Goal: Task Accomplishment & Management: Complete application form

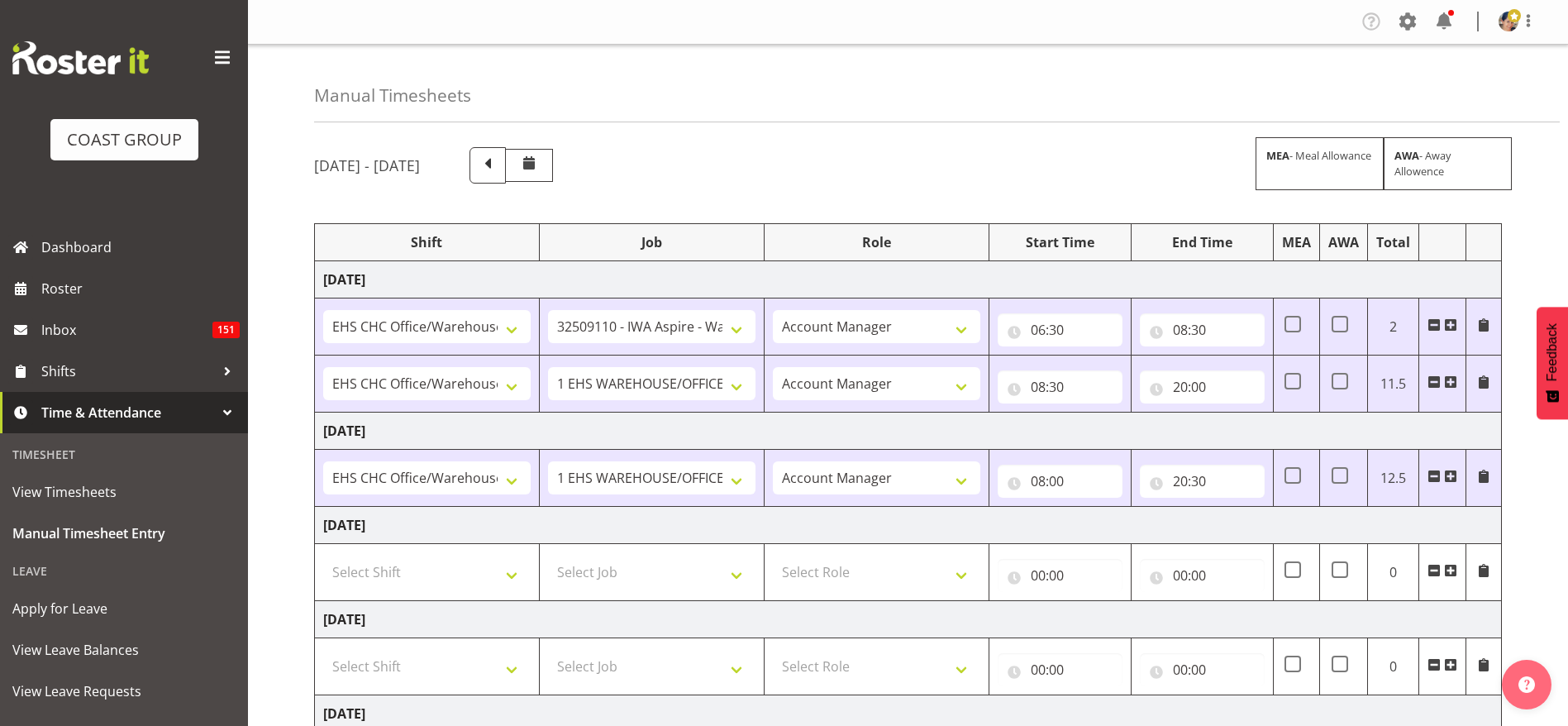
select select "1404"
select select "9028"
select select "37"
select select "1404"
select select "69"
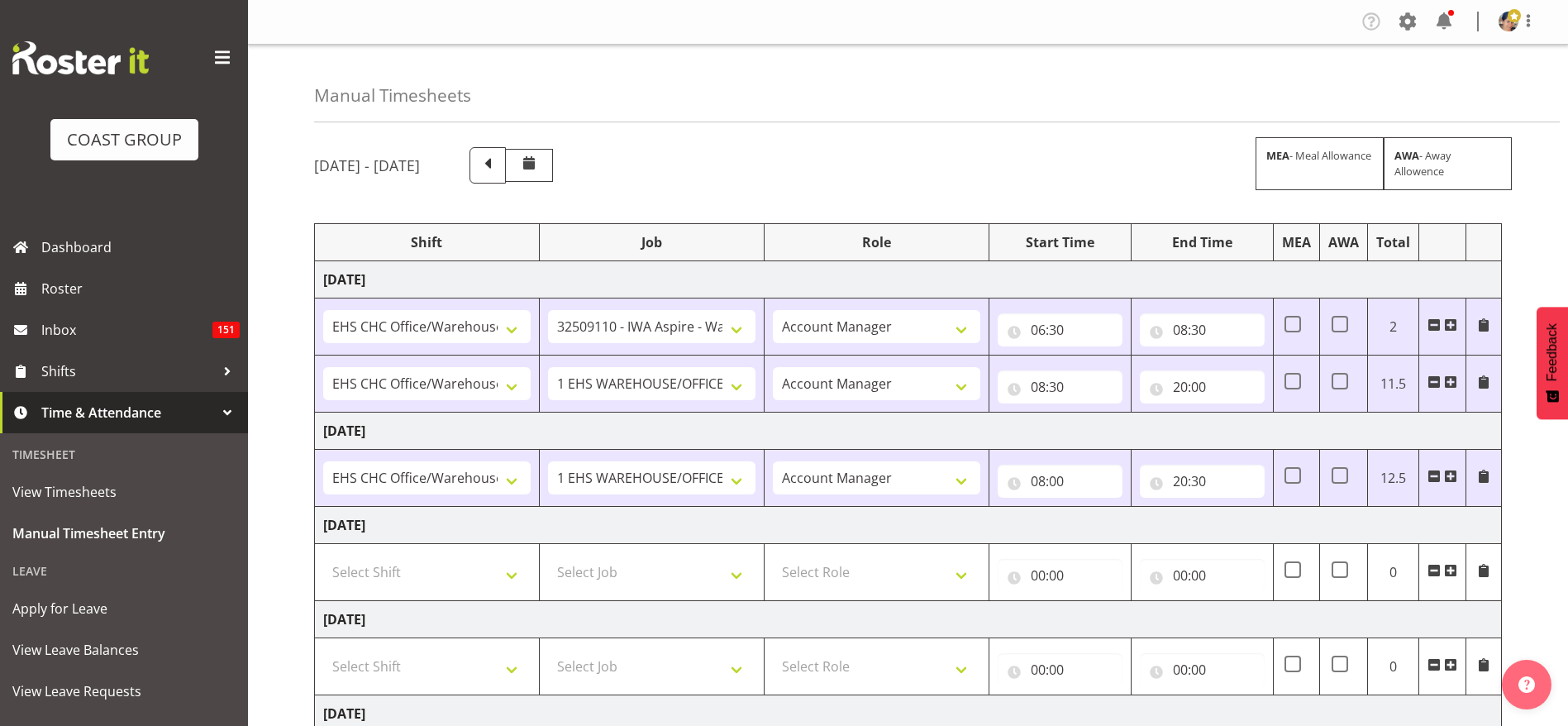
select select "37"
select select "1404"
select select "69"
select select "37"
click at [420, 570] on select "Select Shift Break AHICE Break ATSNZ Break All Blacks casual Break Arts [PERSON…" at bounding box center [426, 572] width 207 height 33
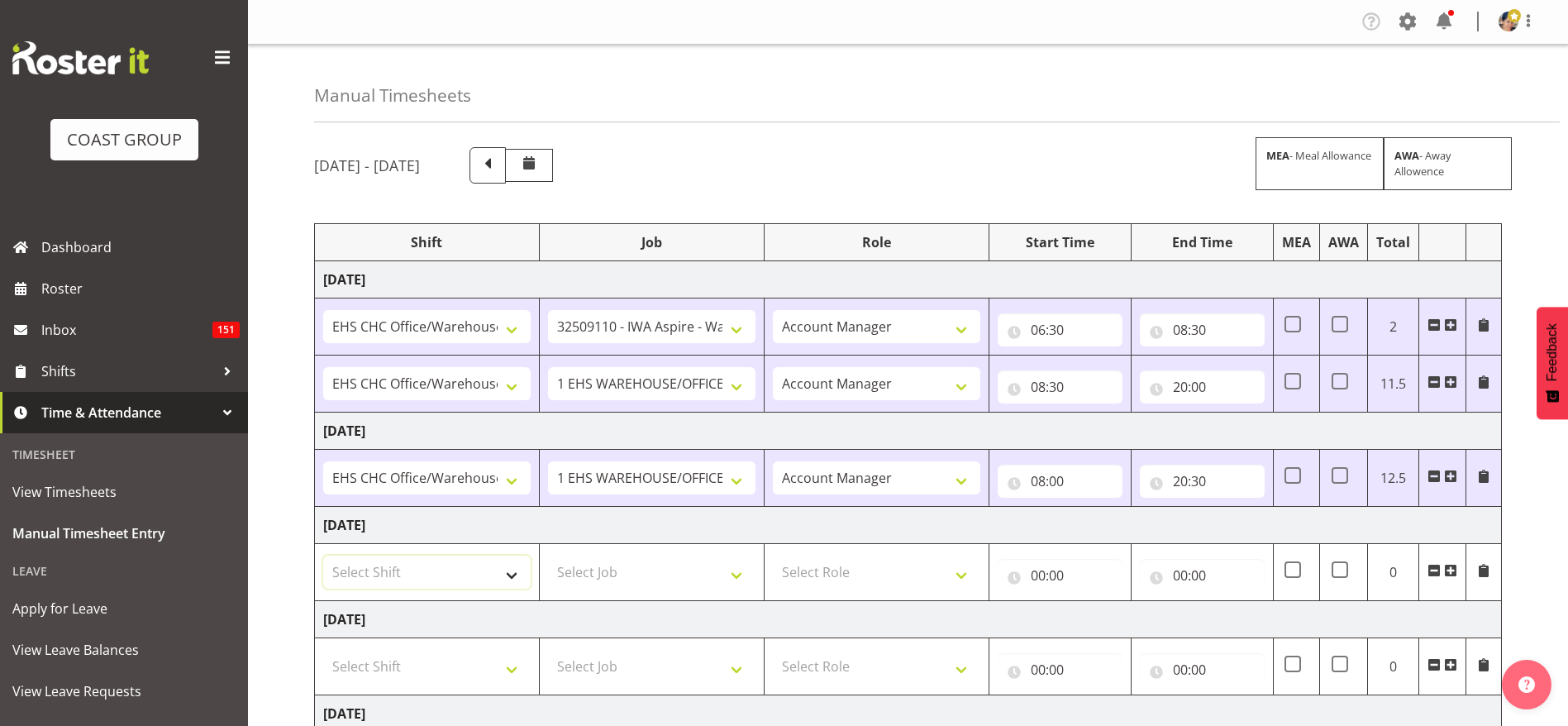
select select "1404"
click at [323, 555] on select "Select Shift Break AHICE Break ATSNZ Break All Blacks casual Break Arts [PERSON…" at bounding box center [426, 572] width 207 height 33
click at [595, 557] on select "Select Job 1 Carlton Events 1 [PERSON_NAME][GEOGRAPHIC_DATA] 1 [PERSON_NAME][GE…" at bounding box center [651, 572] width 207 height 33
click at [548, 555] on select "Select Job 1 Carlton Events 1 [PERSON_NAME][GEOGRAPHIC_DATA] 1 [PERSON_NAME][GE…" at bounding box center [651, 572] width 207 height 33
click at [709, 567] on select "1 Carlton Events 1 [PERSON_NAME] 1 [PERSON_NAME][GEOGRAPHIC_DATA] 1 EHS WAREHOU…" at bounding box center [651, 572] width 207 height 33
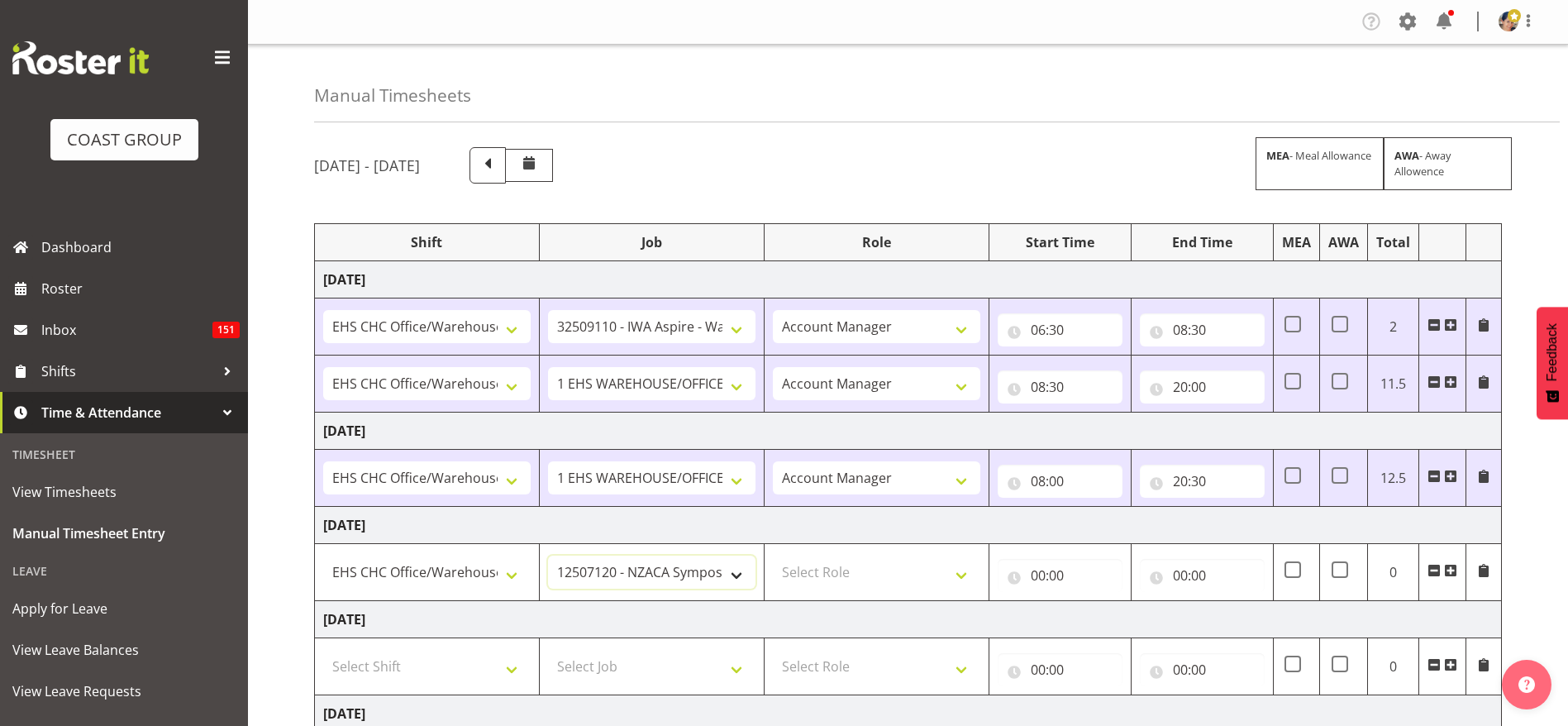
select select "69"
click at [548, 555] on select "1 Carlton Events 1 [PERSON_NAME] 1 [PERSON_NAME][GEOGRAPHIC_DATA] 1 EHS WAREHOU…" at bounding box center [651, 572] width 207 height 33
click at [837, 573] on select "Select Role ACCOUNT MANAGER Account Manager" at bounding box center [876, 572] width 207 height 33
click at [1059, 568] on input "00:00" at bounding box center [1059, 575] width 124 height 33
click at [900, 579] on select "Select Role ACCOUNT MANAGER Account Manager" at bounding box center [876, 572] width 207 height 33
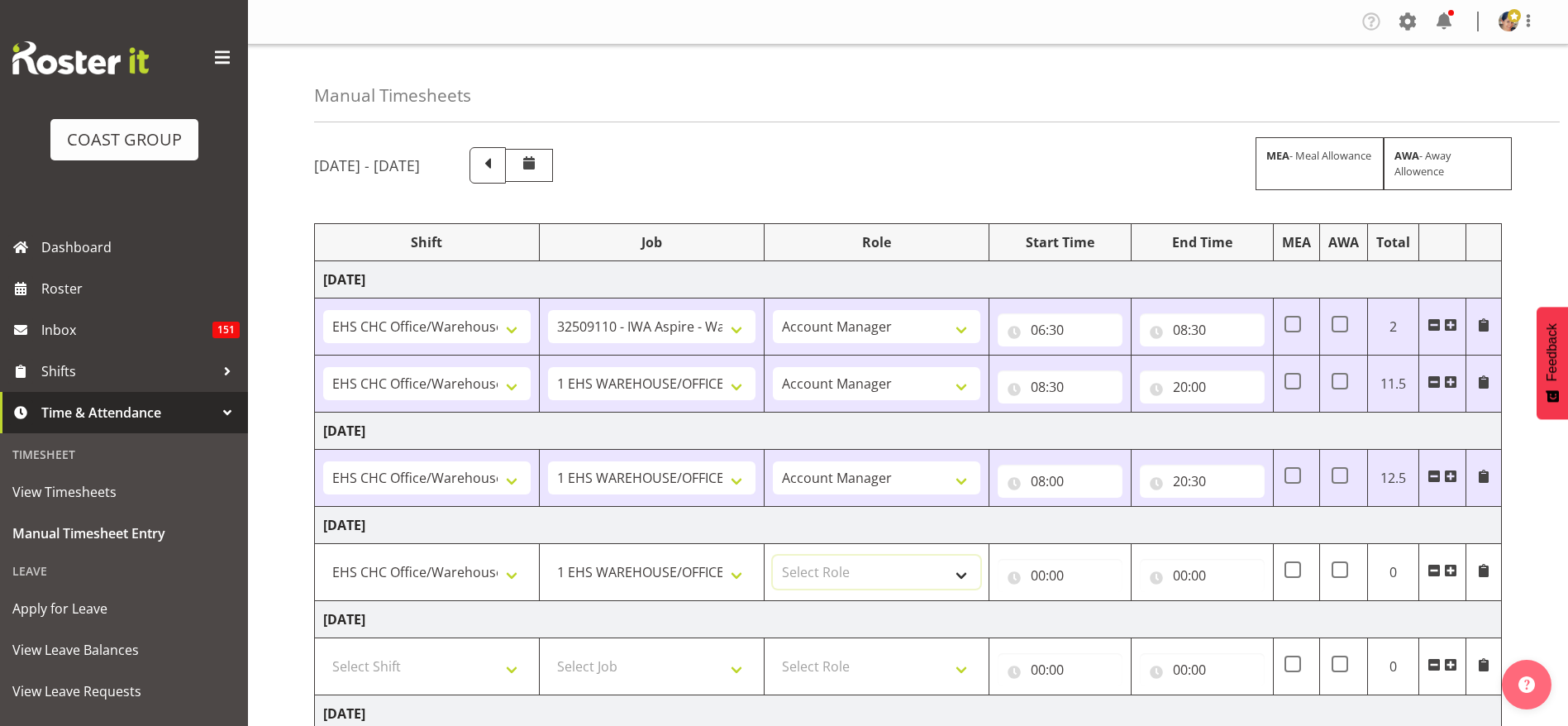
select select "37"
click at [772, 555] on select "Select Role ACCOUNT MANAGER Account Manager" at bounding box center [876, 572] width 207 height 33
click at [1056, 558] on input "00:00" at bounding box center [1059, 575] width 124 height 33
click at [1118, 611] on select "00 01 02 03 04 05 06 07 08 09 10 11 12 13 14 15 16 17 18 19 20 21 22 23" at bounding box center [1110, 618] width 37 height 33
select select "7"
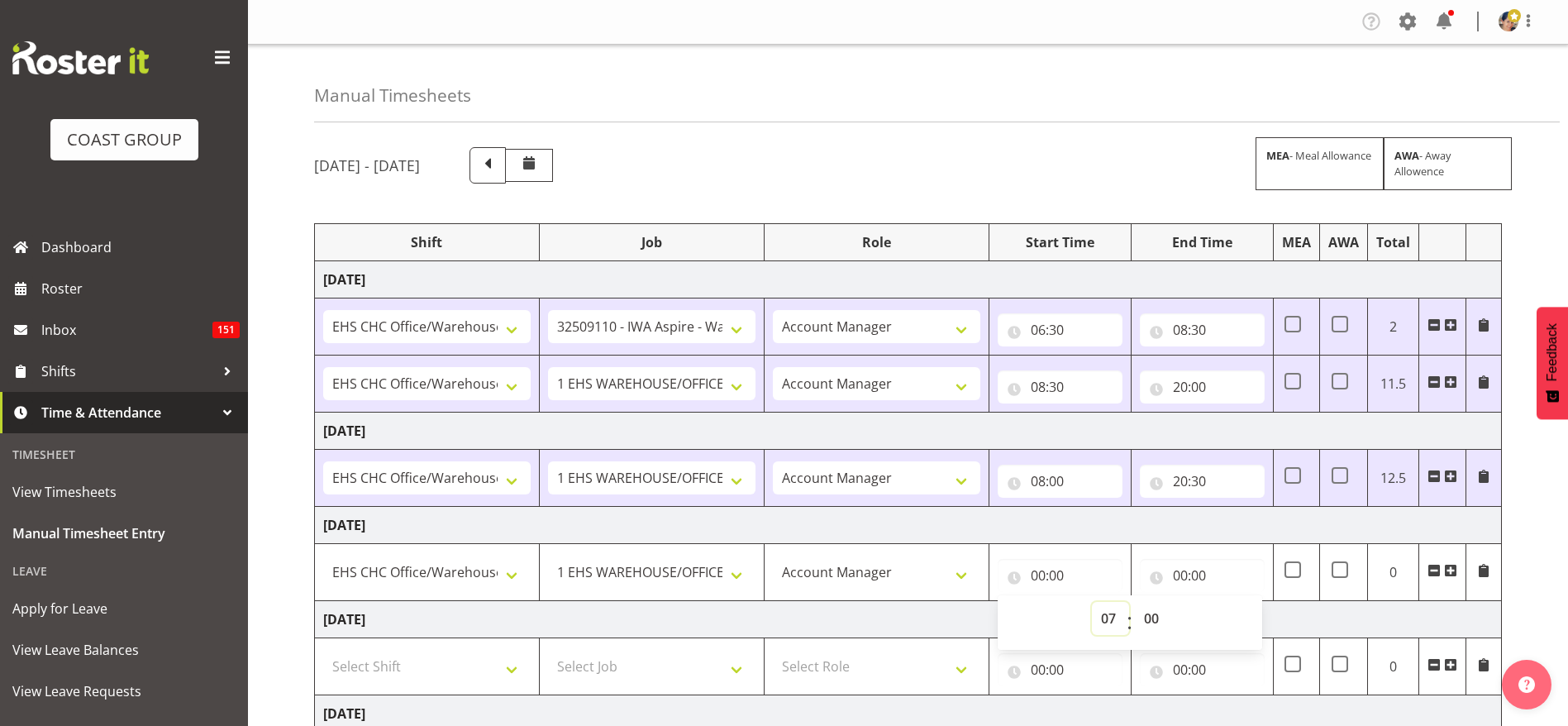
click at [1092, 602] on select "00 01 02 03 04 05 06 07 08 09 10 11 12 13 14 15 16 17 18 19 20 21 22 23" at bounding box center [1110, 618] width 37 height 33
type input "07:00"
click at [1180, 577] on input "00:00" at bounding box center [1202, 575] width 124 height 33
click at [1244, 615] on select "00 01 02 03 04 05 06 07 08 09 10 11 12 13 14 15 16 17 18 19 20 21 22 23" at bounding box center [1252, 618] width 37 height 33
select select "17"
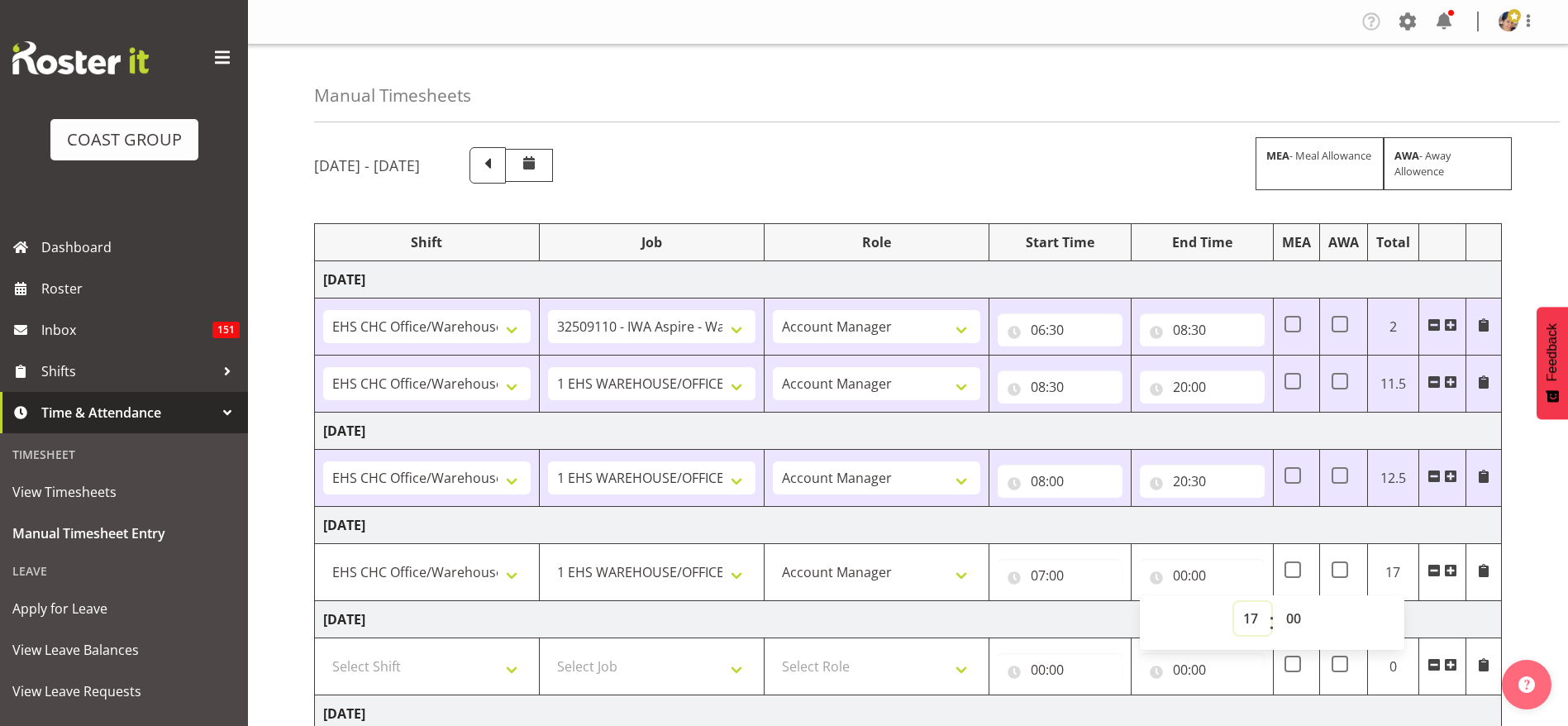
click at [1234, 602] on select "00 01 02 03 04 05 06 07 08 09 10 11 12 13 14 15 16 17 18 19 20 21 22 23" at bounding box center [1252, 618] width 37 height 33
type input "17:00"
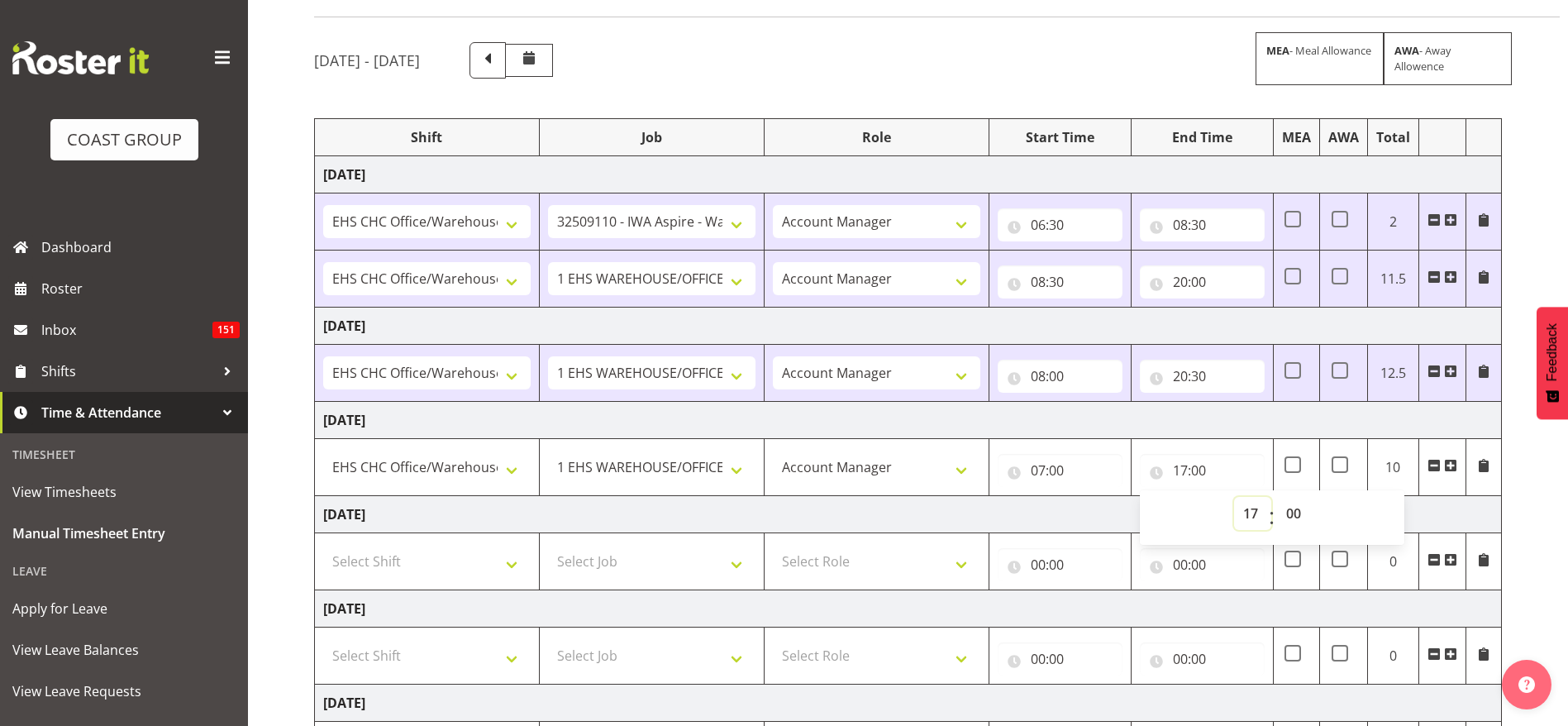
scroll to position [363, 0]
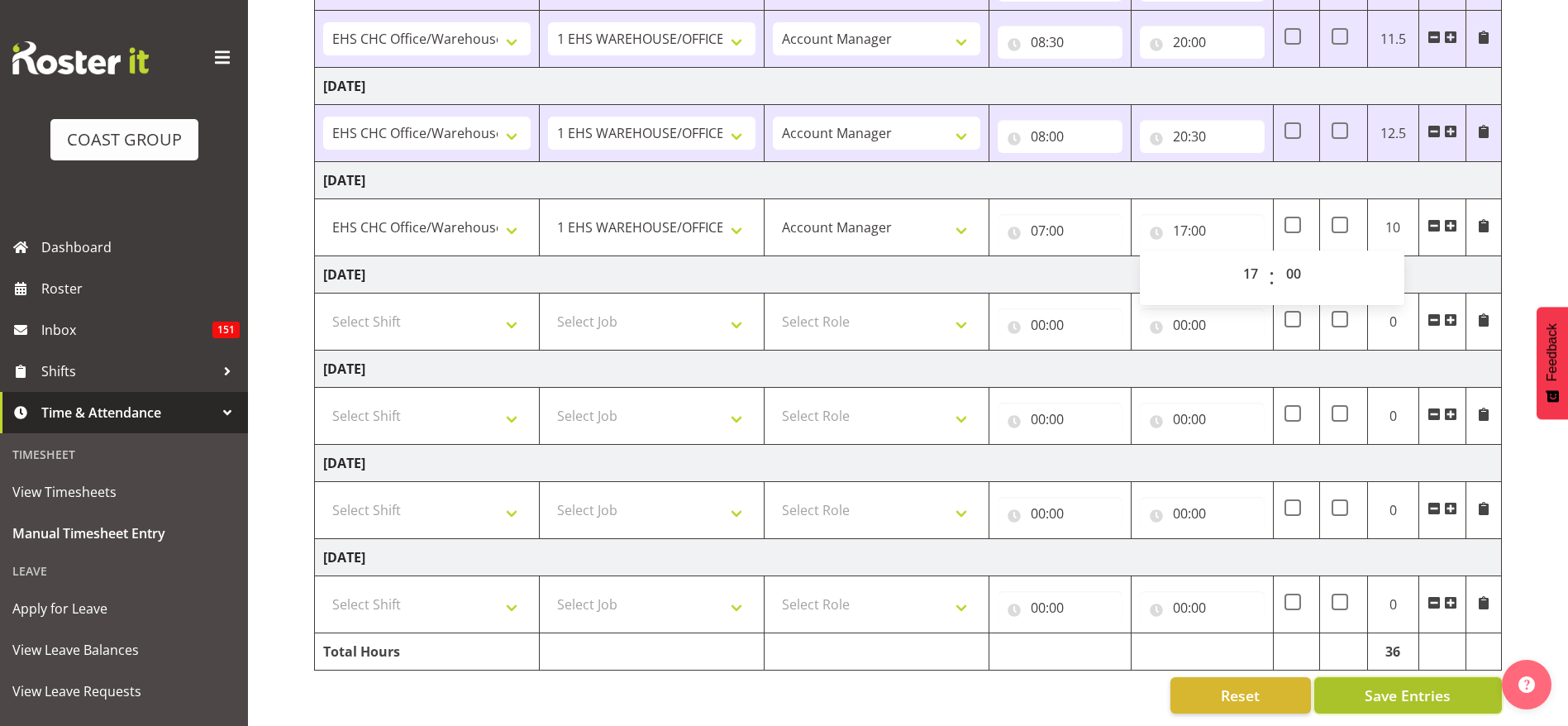
click at [1365, 677] on button "Save Entries" at bounding box center [1408, 695] width 187 height 37
